Goal: Check status: Check status

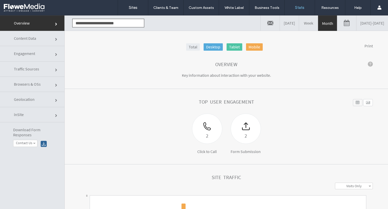
click at [338, 21] on link at bounding box center [347, 22] width 19 height 15
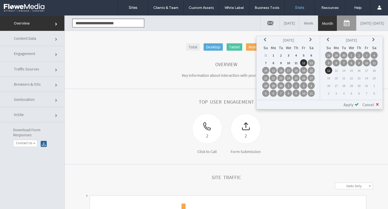
click at [266, 41] on icon at bounding box center [266, 40] width 4 height 4
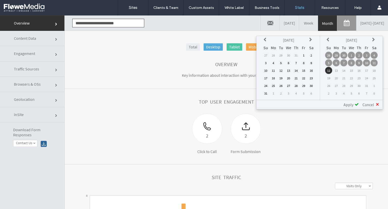
click at [266, 40] on icon at bounding box center [266, 40] width 4 height 4
click at [266, 41] on icon at bounding box center [266, 40] width 4 height 4
click at [264, 40] on th at bounding box center [265, 39] width 7 height 7
click at [263, 41] on th at bounding box center [265, 39] width 7 height 7
click at [264, 40] on th at bounding box center [265, 39] width 7 height 7
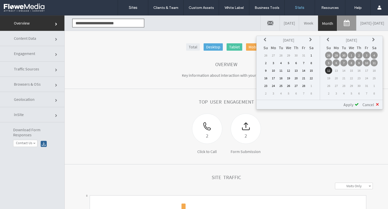
click at [263, 40] on th at bounding box center [265, 39] width 7 height 7
click at [263, 39] on th at bounding box center [265, 39] width 7 height 7
click at [263, 40] on th at bounding box center [265, 39] width 7 height 7
click at [263, 41] on th at bounding box center [265, 39] width 7 height 7
click at [312, 38] on icon at bounding box center [311, 40] width 4 height 4
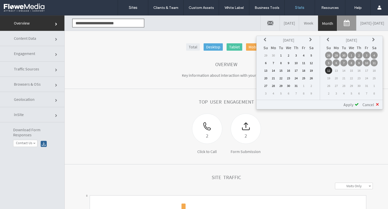
click at [311, 62] on td "12" at bounding box center [311, 62] width 7 height 7
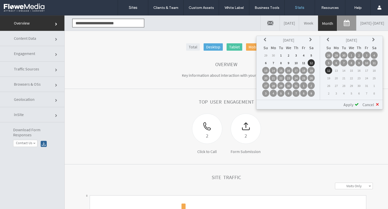
click at [347, 104] on span "Apply" at bounding box center [349, 104] width 10 height 5
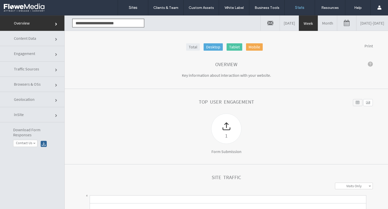
click at [338, 26] on link at bounding box center [347, 22] width 19 height 15
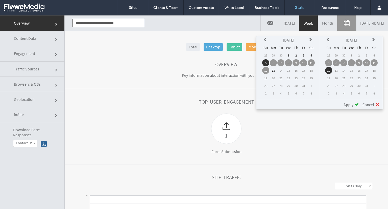
click at [265, 42] on th at bounding box center [265, 39] width 7 height 7
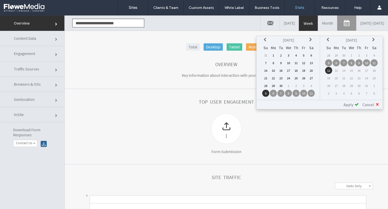
click at [266, 40] on icon at bounding box center [266, 40] width 4 height 4
click at [263, 39] on th at bounding box center [265, 39] width 7 height 7
click at [260, 40] on div "Jun 2025 Su Mo Tu We Th Fr Sa 25 26 27 28 29 30 31 1 2 3 4 5 6 7 8 9 10 11 12 1…" at bounding box center [288, 68] width 63 height 64
click at [260, 39] on div "Jun 2025 Su Mo Tu We Th Fr Sa 25 26 27 28 29 30 31 1 2 3 4 5 6 7 8 9 10 11 12 1…" at bounding box center [288, 68] width 63 height 64
click at [263, 41] on th at bounding box center [265, 39] width 7 height 7
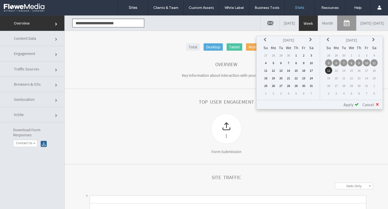
click at [262, 43] on th at bounding box center [265, 39] width 7 height 7
click at [259, 43] on div "Apr 2025 Su Mo Tu We Th Fr Sa 30 31 1 2 3 4 5 6 7 8 9 10 11 12 13 14 15 16 17 1…" at bounding box center [288, 68] width 63 height 64
click at [260, 42] on div "Apr 2025 Su Mo Tu We Th Fr Sa 30 31 1 2 3 4 5 6 7 8 9 10 11 12 13 14 15 16 17 1…" at bounding box center [288, 68] width 63 height 64
click at [259, 43] on div "Apr 2025 Su Mo Tu We Th Fr Sa 30 31 1 2 3 4 5 6 7 8 9 10 11 12 13 14 15 16 17 1…" at bounding box center [288, 68] width 63 height 64
click at [263, 40] on th at bounding box center [265, 39] width 7 height 7
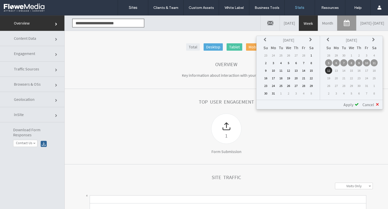
click at [265, 41] on th at bounding box center [265, 39] width 7 height 7
click at [263, 72] on td "12" at bounding box center [265, 70] width 7 height 7
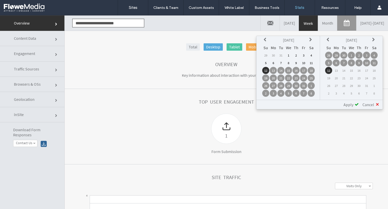
click at [328, 70] on td "12" at bounding box center [328, 70] width 7 height 7
click at [348, 107] on div "**********" at bounding box center [320, 104] width 126 height 9
click at [345, 109] on div "Top User Engagement" at bounding box center [226, 106] width 293 height 14
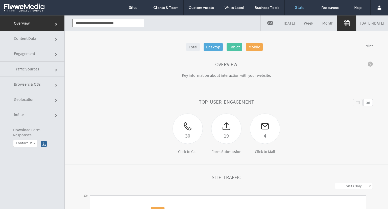
click at [24, 38] on span "Content Data" at bounding box center [25, 38] width 22 height 5
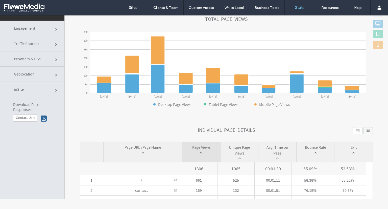
scroll to position [56, 0]
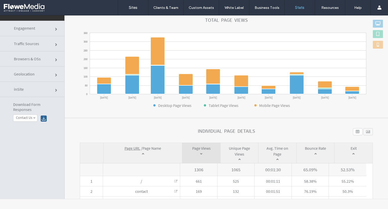
click at [25, 44] on span "Traffic Sources" at bounding box center [26, 43] width 25 height 5
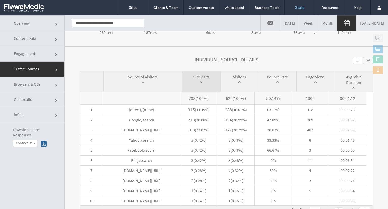
scroll to position [211, 0]
